Goal: Transaction & Acquisition: Subscribe to service/newsletter

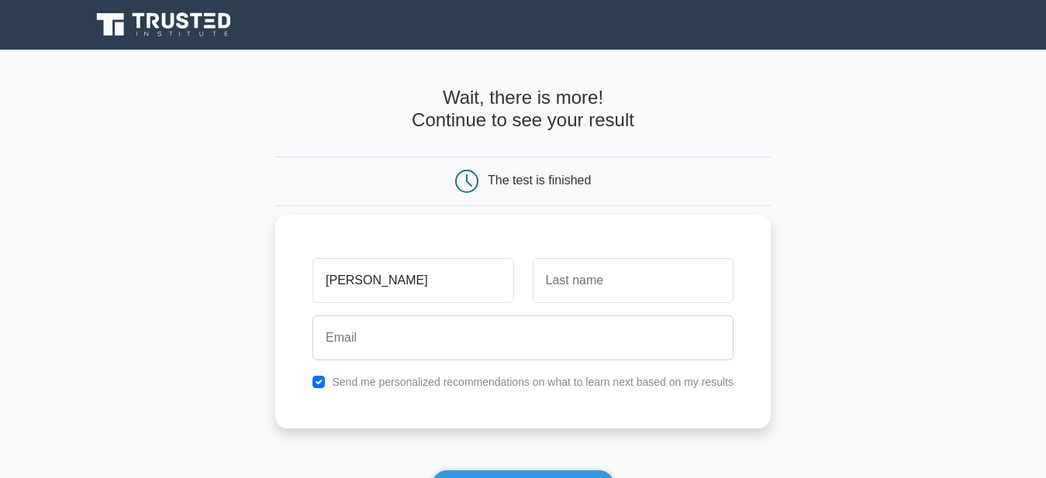
type input "[PERSON_NAME]"
click at [598, 275] on input "text" at bounding box center [633, 280] width 201 height 45
type input "njoroge"
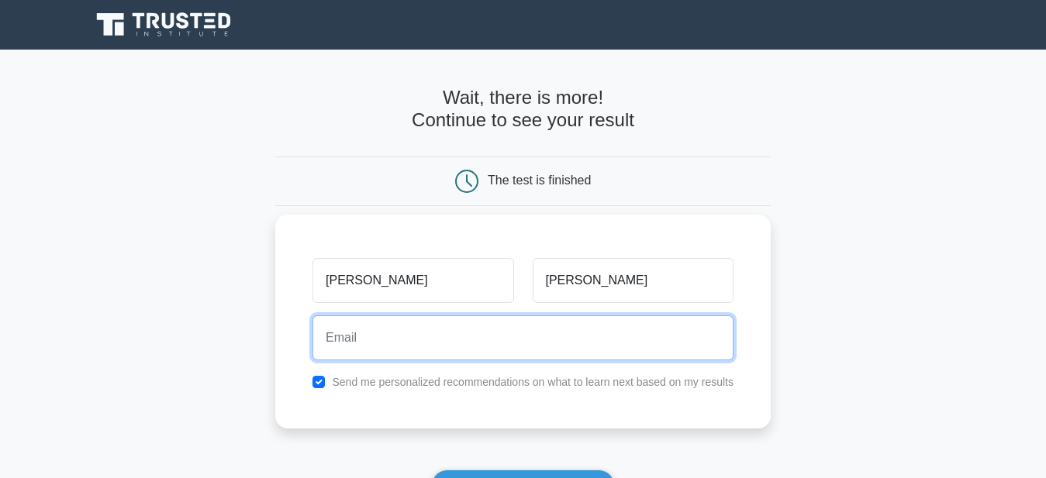
drag, startPoint x: 621, startPoint y: 355, endPoint x: 625, endPoint y: 336, distance: 19.0
click at [625, 337] on input "email" at bounding box center [522, 337] width 421 height 45
click at [386, 336] on input "iannjoroge@gmail.com" at bounding box center [522, 337] width 421 height 45
type input "iannjoroge254@gmail.com"
click at [431, 470] on button "Show my results" at bounding box center [522, 486] width 183 height 33
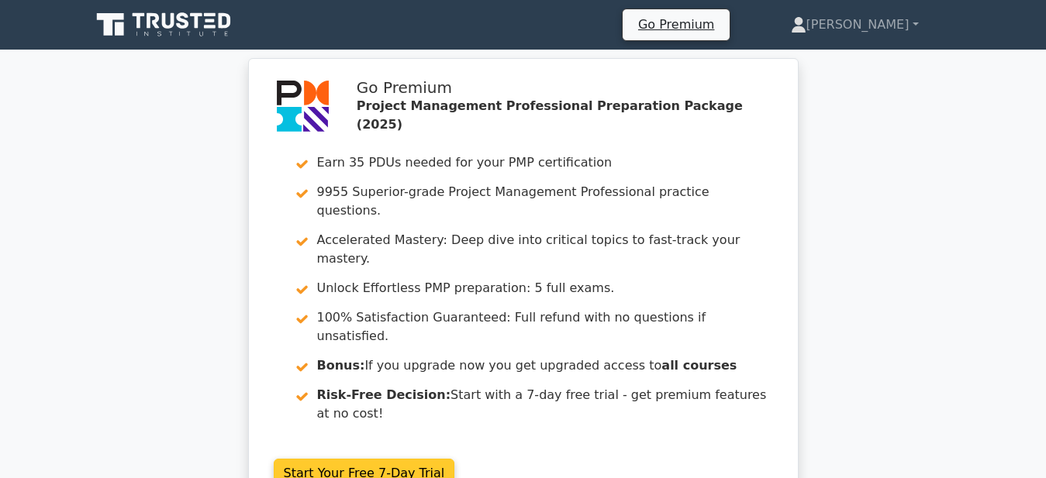
click at [338, 459] on link "Start Your Free 7-Day Trial" at bounding box center [364, 473] width 181 height 29
